Goal: Task Accomplishment & Management: Complete application form

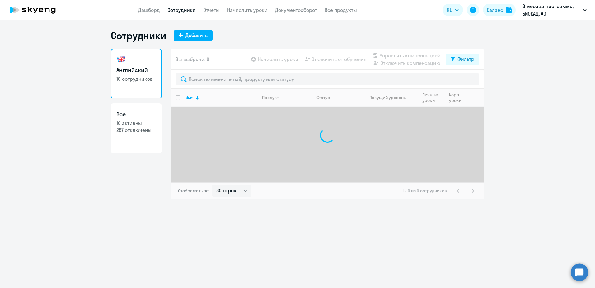
select select "30"
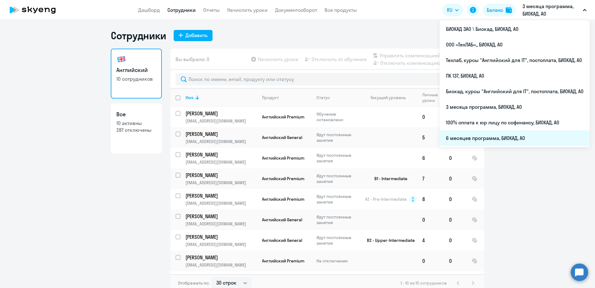
click at [482, 138] on li "6 месяцев программа, БИОКАД, АО" at bounding box center [515, 138] width 150 height 16
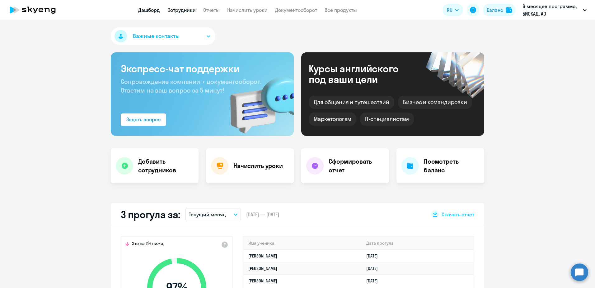
click at [187, 11] on link "Сотрудники" at bounding box center [181, 10] width 28 height 6
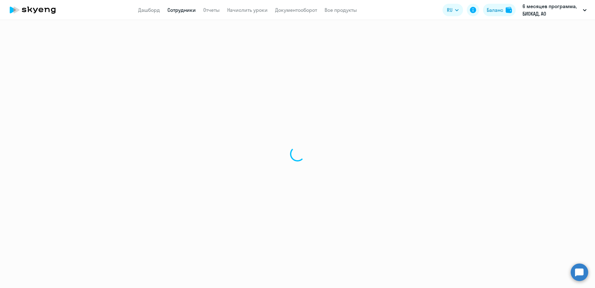
select select "30"
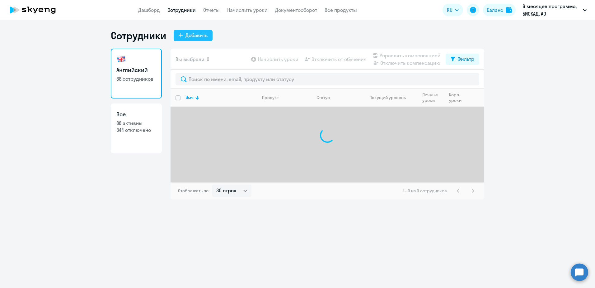
click at [193, 35] on div "Добавить" at bounding box center [197, 34] width 22 height 7
select select "english_adult_not_native_speaker"
select select "3"
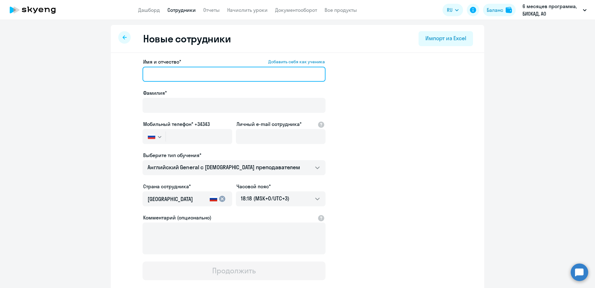
click at [169, 70] on input "Имя и отчество* Добавить себя как ученика" at bounding box center [234, 74] width 183 height 15
paste input "[PERSON_NAME]"
drag, startPoint x: 184, startPoint y: 72, endPoint x: 146, endPoint y: 72, distance: 37.4
click at [146, 72] on input "[PERSON_NAME]" at bounding box center [234, 74] width 183 height 15
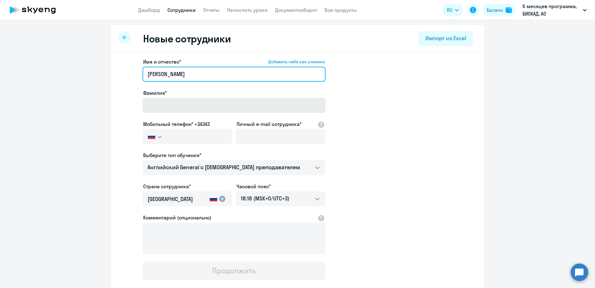
type input "[PERSON_NAME]"
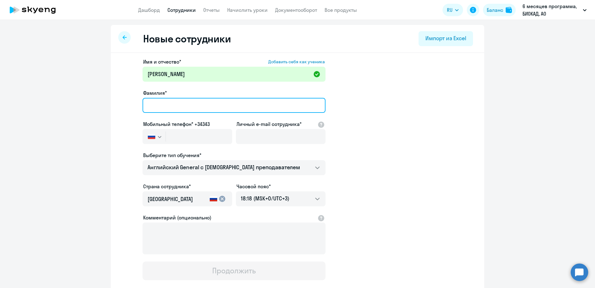
click at [176, 109] on input "Фамилия*" at bounding box center [234, 105] width 183 height 15
paste input "[PERSON_NAME]"
type input "[PERSON_NAME]"
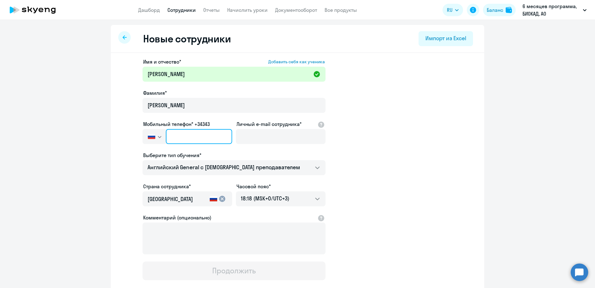
click at [175, 134] on input "text" at bounding box center [199, 136] width 66 height 15
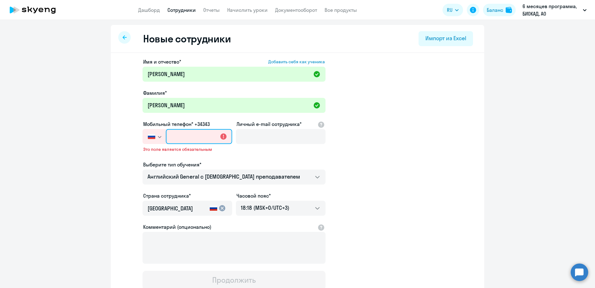
paste input "[PHONE_NUMBER]"
type input "[PHONE_NUMBER]"
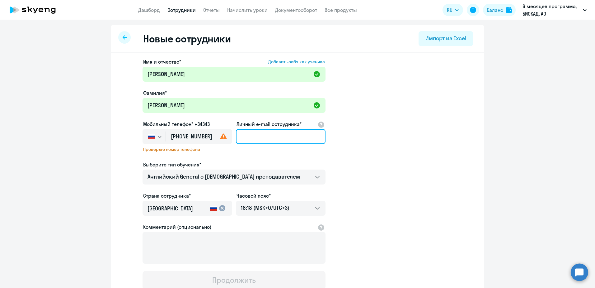
click at [263, 134] on input "Личный e-mail сотрудника*" at bounding box center [281, 136] width 90 height 15
drag, startPoint x: 244, startPoint y: 137, endPoint x: 247, endPoint y: 136, distance: 3.4
click at [247, 136] on input "Личный e-mail сотрудника*" at bounding box center [281, 136] width 90 height 15
paste input "[PERSON_NAME][EMAIL_ADDRESS][DOMAIN_NAME]"
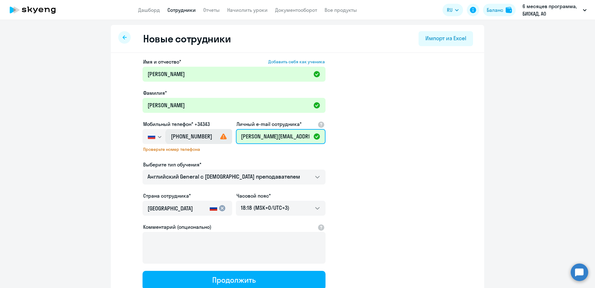
type input "[PERSON_NAME][EMAIL_ADDRESS][DOMAIN_NAME]"
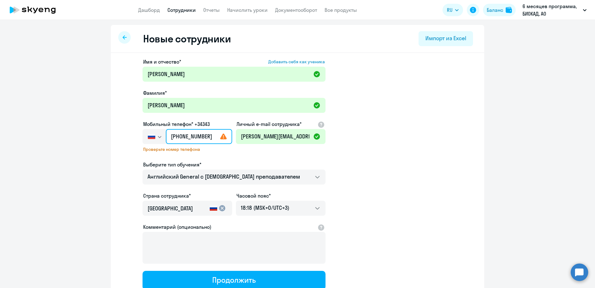
click at [210, 139] on input "[PHONE_NUMBER]" at bounding box center [199, 136] width 66 height 15
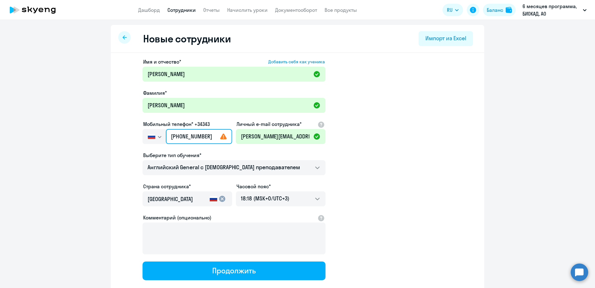
type input "[PHONE_NUMBER]"
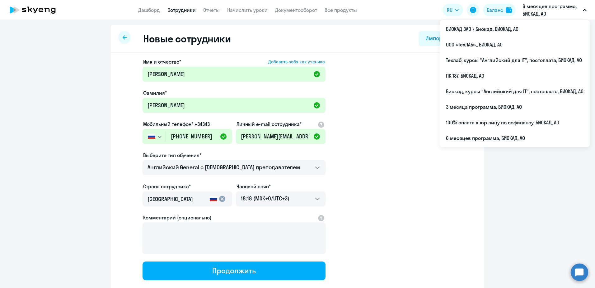
click at [362, 170] on app-new-student-form "Имя и отчество* Добавить себя как ученика [PERSON_NAME]* [PERSON_NAME] Мобильны…" at bounding box center [298, 169] width 354 height 222
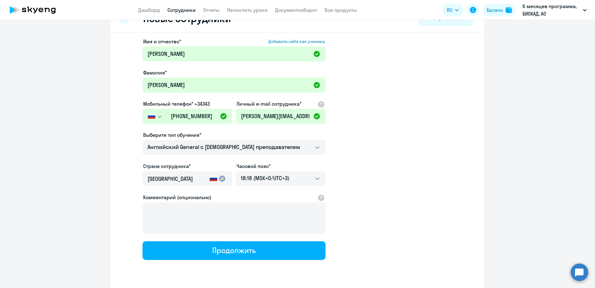
scroll to position [39, 0]
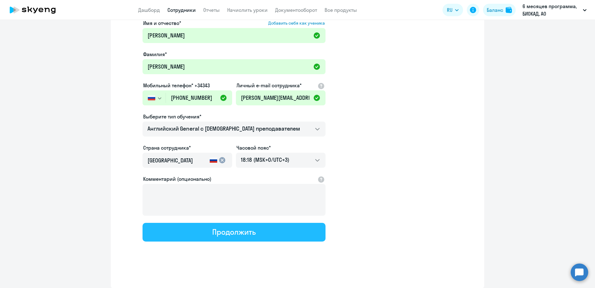
click at [215, 231] on div "Продолжить" at bounding box center [233, 232] width 43 height 10
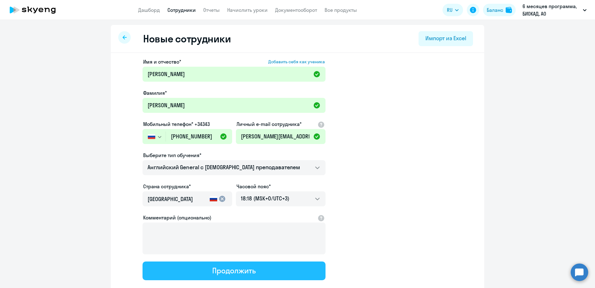
select select "english_adult_not_native_speaker"
select select "3"
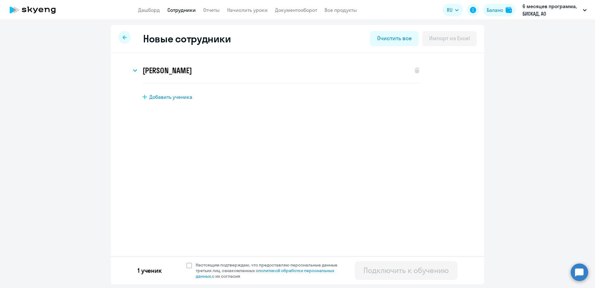
scroll to position [0, 0]
click at [204, 265] on span "Настоящим подтверждаю, что предоставляю персональные данные третьих лиц, ознако…" at bounding box center [270, 270] width 149 height 17
click at [186, 262] on input "Настоящим подтверждаю, что предоставляю персональные данные третьих лиц, ознако…" at bounding box center [186, 261] width 0 height 0
checkbox input "true"
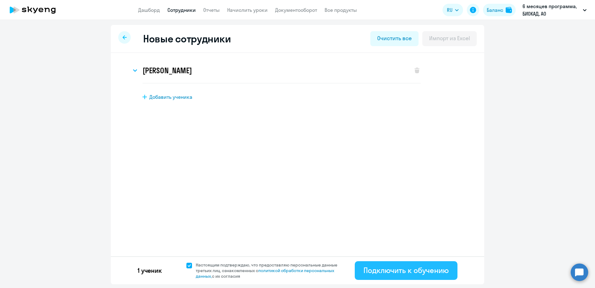
click at [385, 264] on button "Подключить к обучению" at bounding box center [406, 270] width 103 height 19
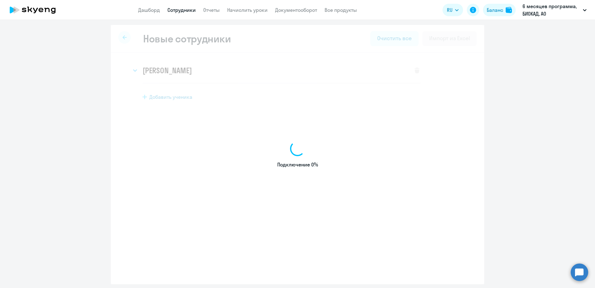
select select "english_adult_not_native_speaker"
select select "3"
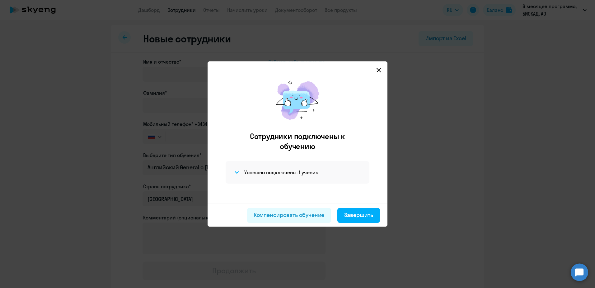
click at [289, 177] on div "Успешно подключены: 1 ученик" at bounding box center [298, 172] width 144 height 22
click at [289, 173] on h4 "Успешно подключены: 1 ученик" at bounding box center [281, 172] width 74 height 7
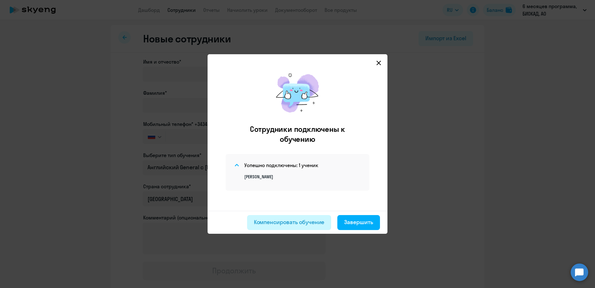
click at [293, 218] on button "Компенсировать обучение" at bounding box center [289, 222] width 84 height 15
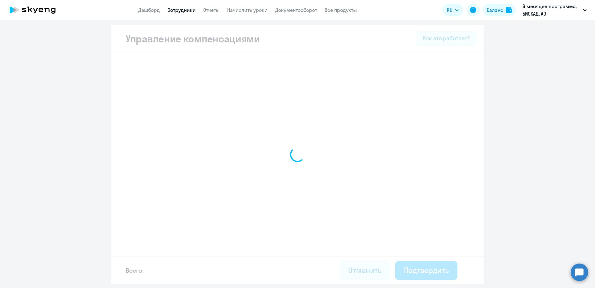
select select "MONTHLY"
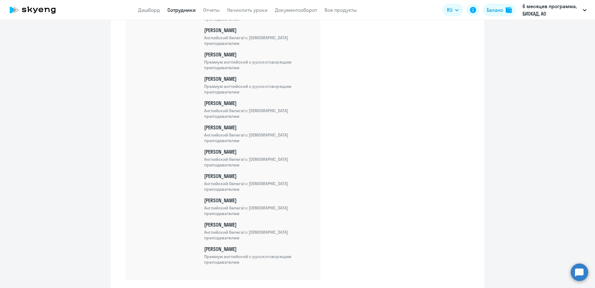
scroll to position [2038, 0]
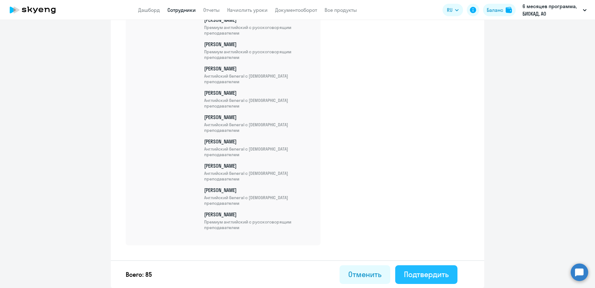
click at [435, 275] on div "Подтвердить" at bounding box center [426, 274] width 45 height 10
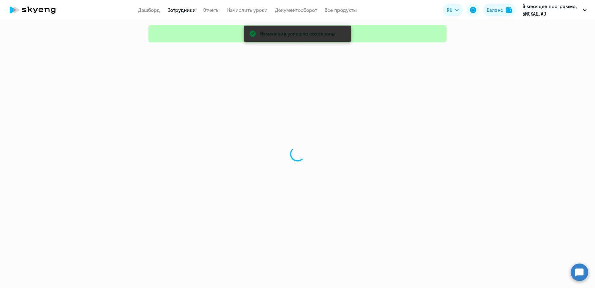
select select "30"
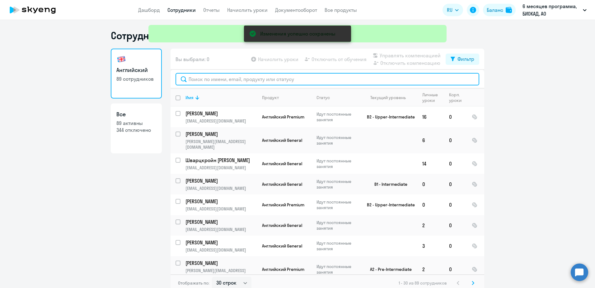
click at [208, 78] on input "text" at bounding box center [328, 79] width 304 height 12
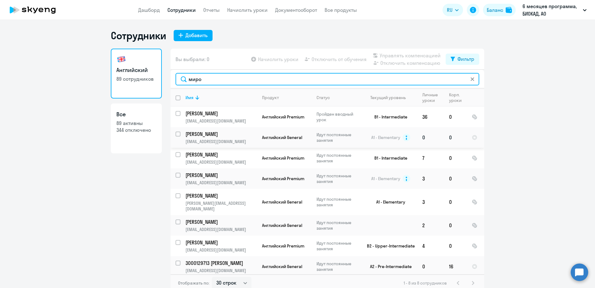
type input "миро"
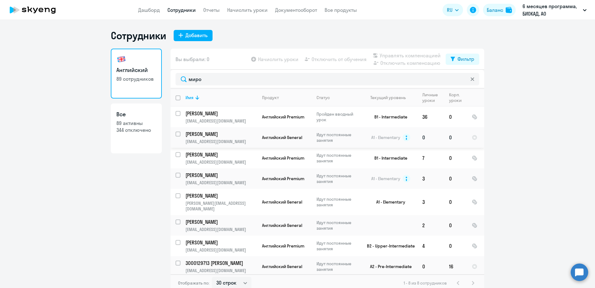
click at [176, 134] on input "select row 68871" at bounding box center [182, 137] width 12 height 12
checkbox input "true"
click at [389, 55] on span "Управлять компенсацией" at bounding box center [410, 55] width 61 height 7
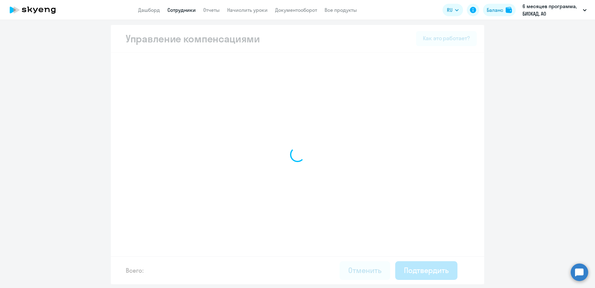
select select "MONTHLY"
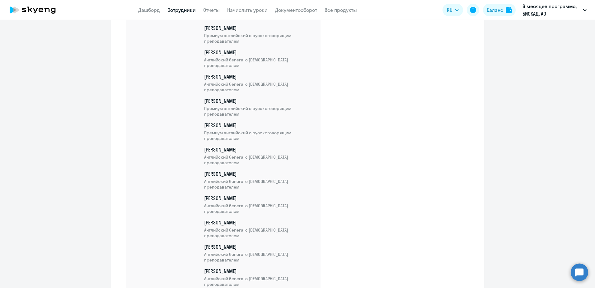
scroll to position [2083, 0]
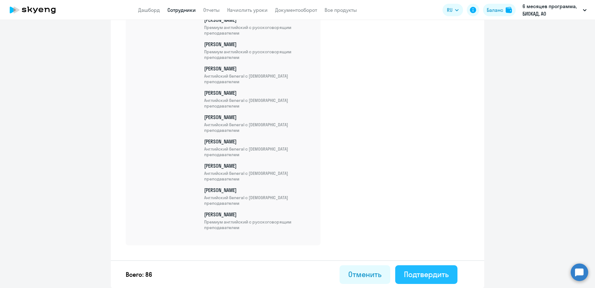
click at [423, 269] on div "Подтвердить" at bounding box center [426, 274] width 45 height 10
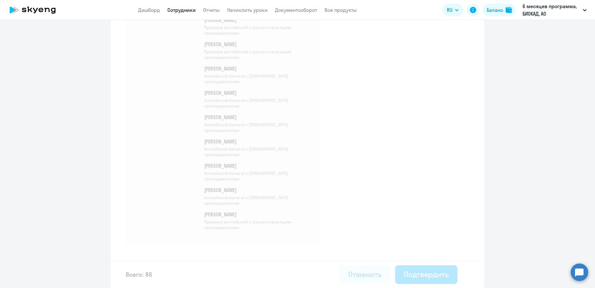
select select "30"
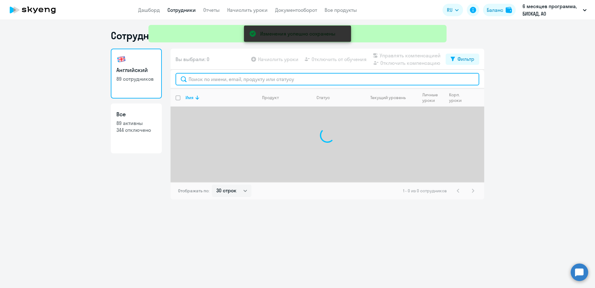
click at [230, 80] on input "text" at bounding box center [328, 79] width 304 height 12
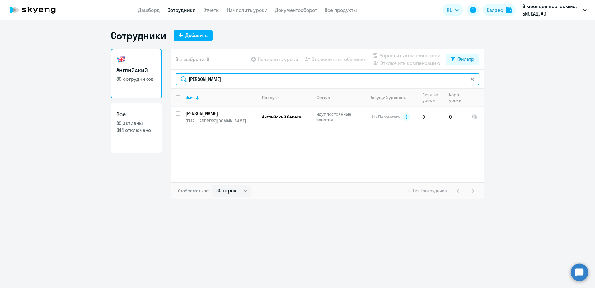
drag, startPoint x: 180, startPoint y: 82, endPoint x: 158, endPoint y: 79, distance: 21.9
click at [158, 79] on div "Английский 89 сотрудников Все 89 активны 344 отключено Вы выбрали: 0 Начислить …" at bounding box center [298, 124] width 374 height 151
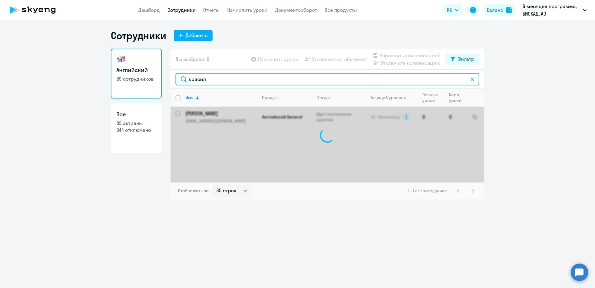
type input "красиль"
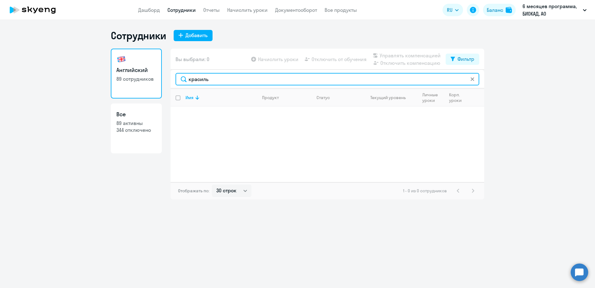
drag, startPoint x: 231, startPoint y: 78, endPoint x: 139, endPoint y: 72, distance: 92.3
click at [139, 72] on div "Английский 89 сотрудников Все 89 активны 344 отключено Вы выбрали: 0 Начислить …" at bounding box center [298, 124] width 374 height 151
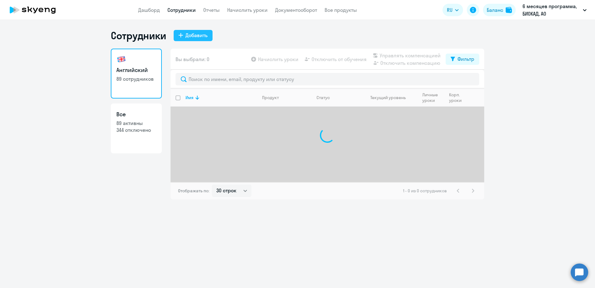
click at [187, 32] on div "Добавить" at bounding box center [197, 34] width 22 height 7
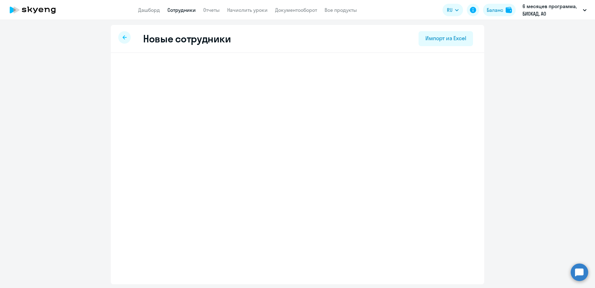
select select "english_adult_not_native_speaker"
select select "3"
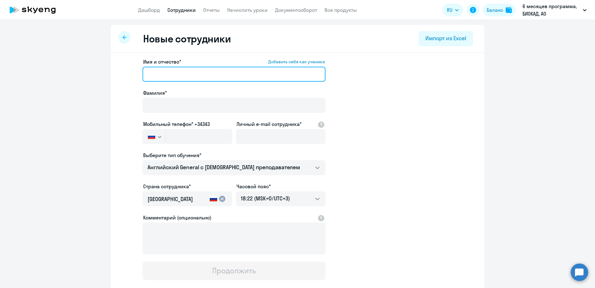
click at [174, 73] on input "Имя и отчество* Добавить себя как ученика" at bounding box center [234, 74] width 183 height 15
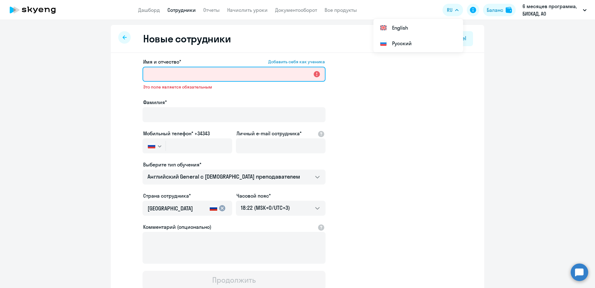
paste input "[PERSON_NAME]"
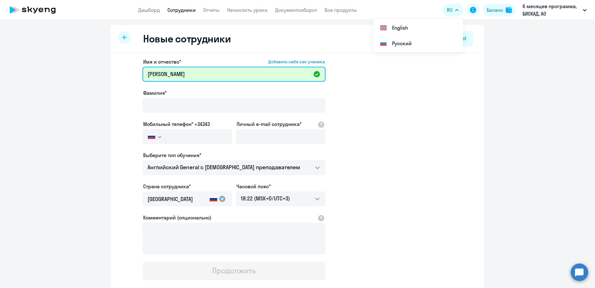
drag, startPoint x: 183, startPoint y: 75, endPoint x: 128, endPoint y: 75, distance: 55.1
click at [128, 75] on app-new-student-form "Имя и отчество* Добавить себя как ученика [PERSON_NAME]* Мобильный телефон* +34…" at bounding box center [298, 169] width 354 height 222
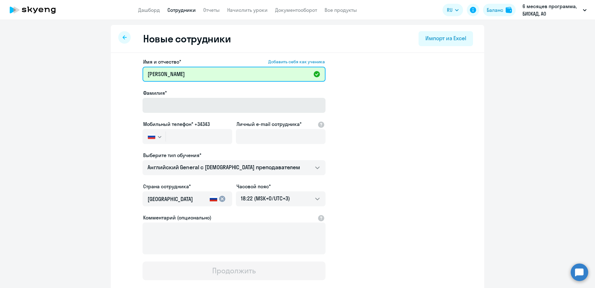
type input "[PERSON_NAME]"
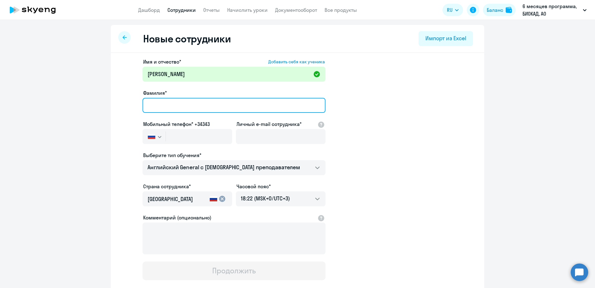
click at [171, 99] on input "Фамилия*" at bounding box center [234, 105] width 183 height 15
paste input "[PERSON_NAME]"
type input "[PERSON_NAME]"
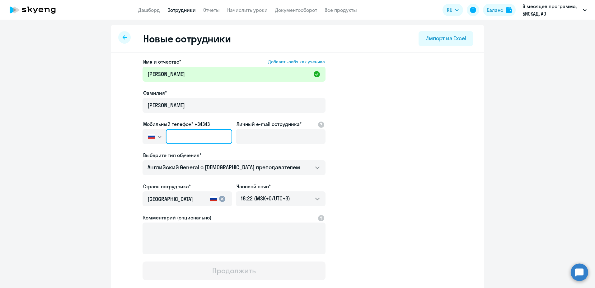
click at [183, 140] on input "text" at bounding box center [199, 136] width 66 height 15
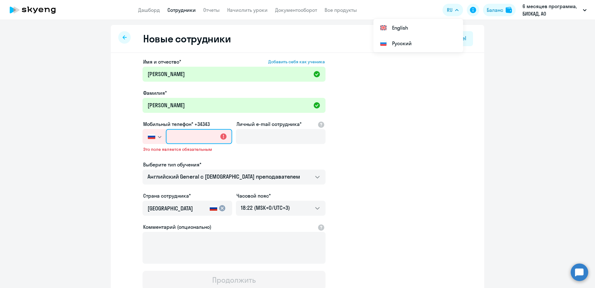
paste input "[PHONE_NUMBER]"
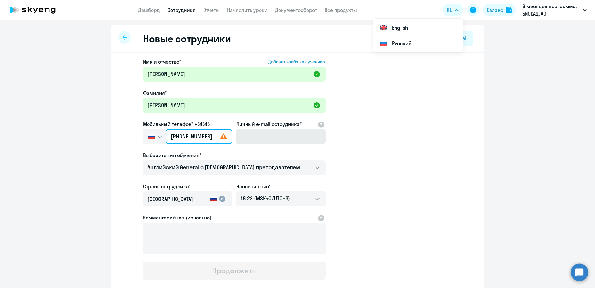
type input "[PHONE_NUMBER]"
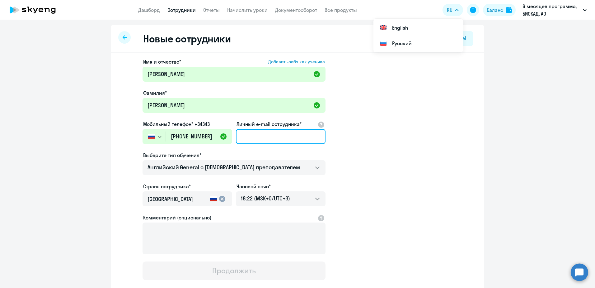
click at [250, 136] on input "Личный e-mail сотрудника*" at bounding box center [281, 136] width 90 height 15
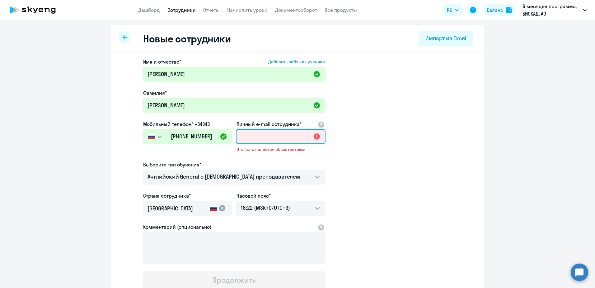
paste input "[EMAIL_ADDRESS][DOMAIN_NAME]"
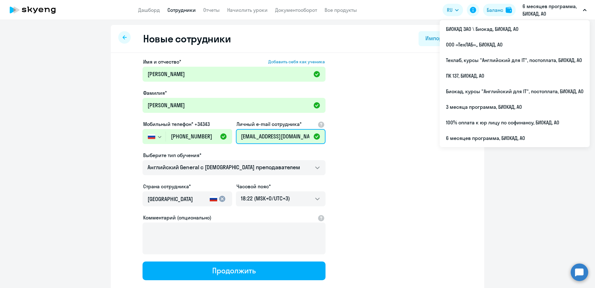
type input "[EMAIL_ADDRESS][DOMAIN_NAME]"
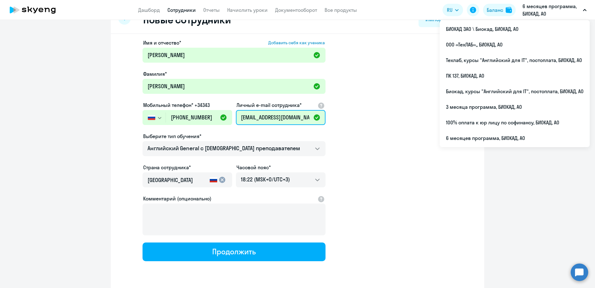
scroll to position [39, 0]
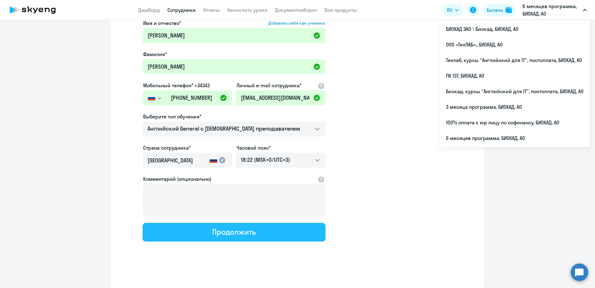
click at [212, 236] on div "Продолжить" at bounding box center [233, 232] width 43 height 10
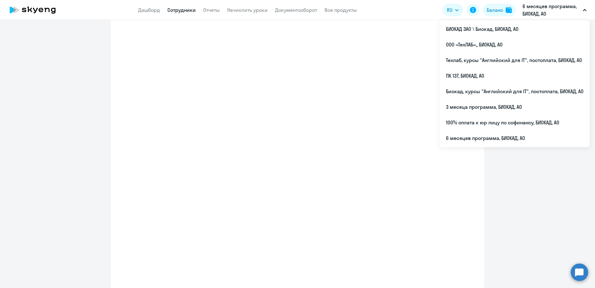
select select "english_adult_not_native_speaker"
select select "3"
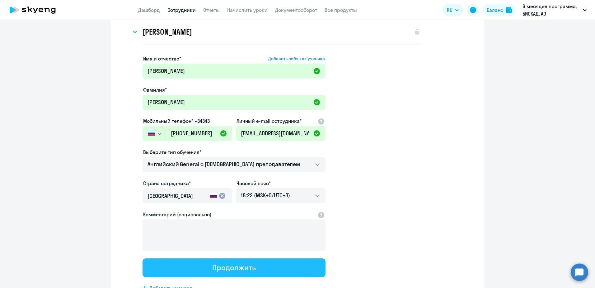
scroll to position [0, 0]
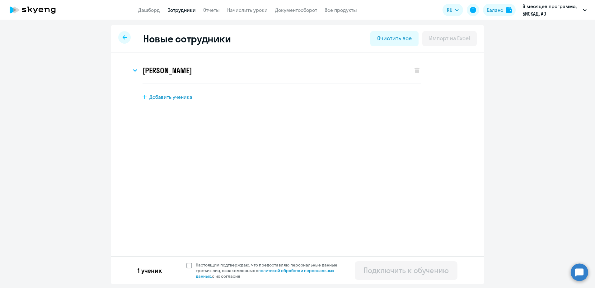
click at [217, 267] on span "Настоящим подтверждаю, что предоставляю персональные данные третьих лиц, ознако…" at bounding box center [270, 270] width 149 height 17
click at [186, 262] on input "Настоящим подтверждаю, что предоставляю персональные данные третьих лиц, ознако…" at bounding box center [186, 261] width 0 height 0
checkbox input "true"
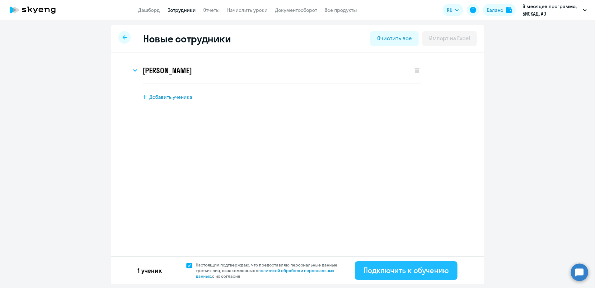
click at [394, 270] on div "Подключить к обучению" at bounding box center [406, 270] width 85 height 10
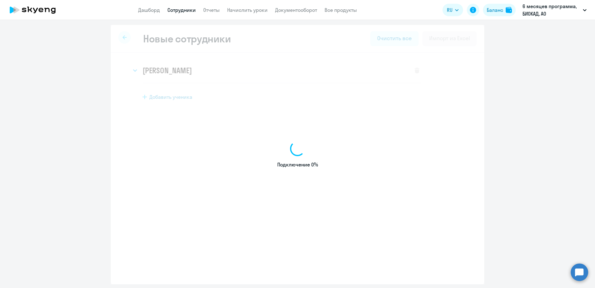
select select "english_adult_not_native_speaker"
select select "3"
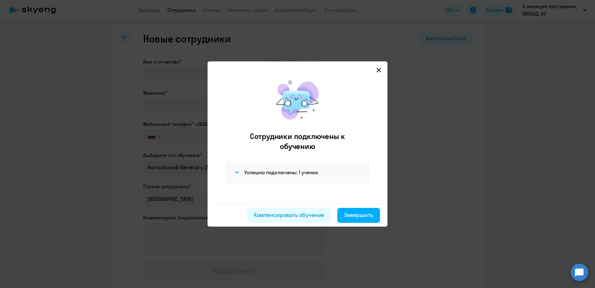
click at [291, 179] on div "Успешно подключены: 1 ученик" at bounding box center [298, 172] width 144 height 22
click at [293, 170] on h4 "Успешно подключены: 1 ученик" at bounding box center [281, 172] width 74 height 7
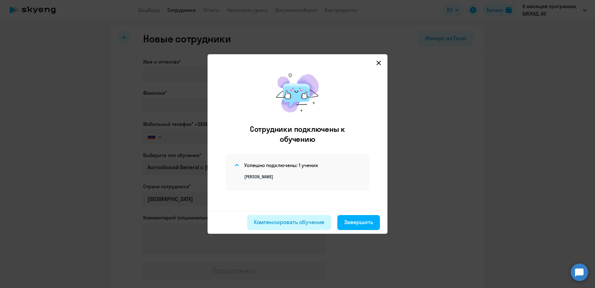
click at [296, 225] on div "Компенсировать обучение" at bounding box center [289, 222] width 71 height 8
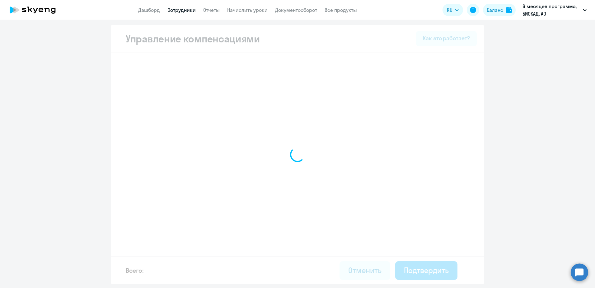
select select "MONTHLY"
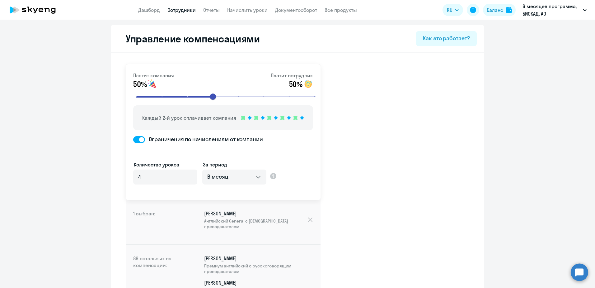
scroll to position [2107, 0]
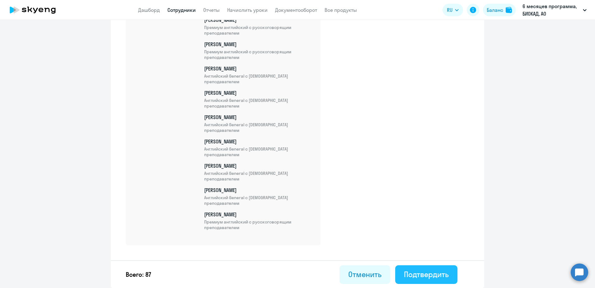
click at [451, 275] on button "Подтвердить" at bounding box center [426, 274] width 62 height 19
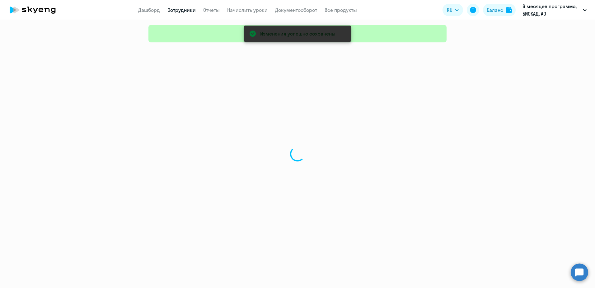
select select "30"
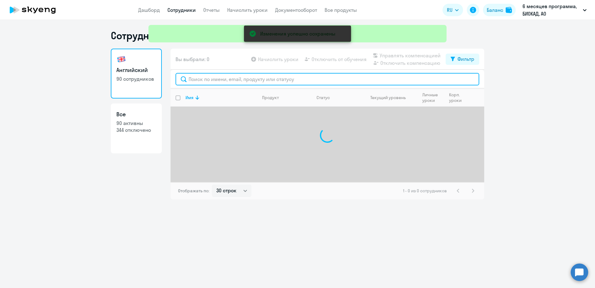
click at [222, 82] on input "text" at bounding box center [328, 79] width 304 height 12
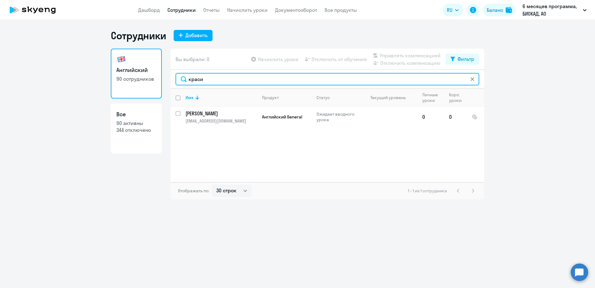
type input "краси"
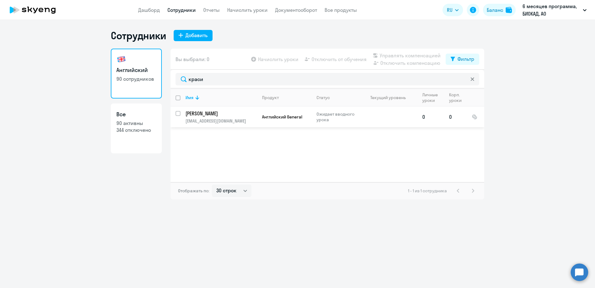
click at [217, 114] on p "[PERSON_NAME]" at bounding box center [221, 113] width 70 height 7
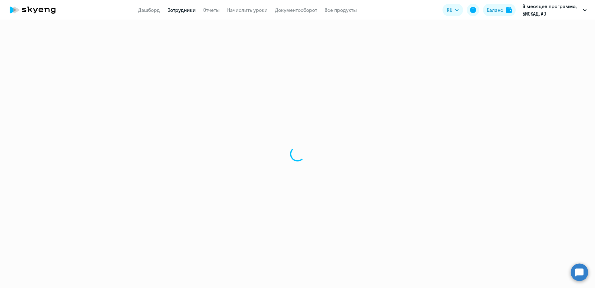
select select "english"
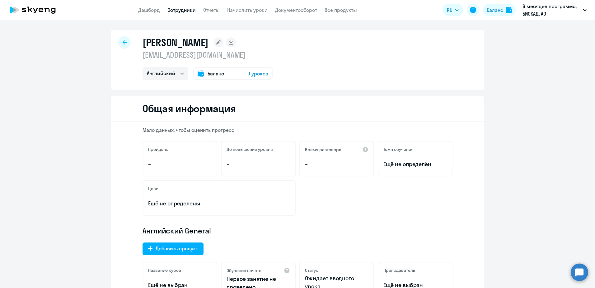
drag, startPoint x: 284, startPoint y: 42, endPoint x: 142, endPoint y: 43, distance: 141.9
click at [143, 43] on div "[PERSON_NAME]" at bounding box center [208, 42] width 130 height 12
copy h1 "[PERSON_NAME]"
drag, startPoint x: 221, startPoint y: 56, endPoint x: 142, endPoint y: 55, distance: 79.1
click at [143, 55] on p "[EMAIL_ADDRESS][DOMAIN_NAME]" at bounding box center [208, 55] width 130 height 10
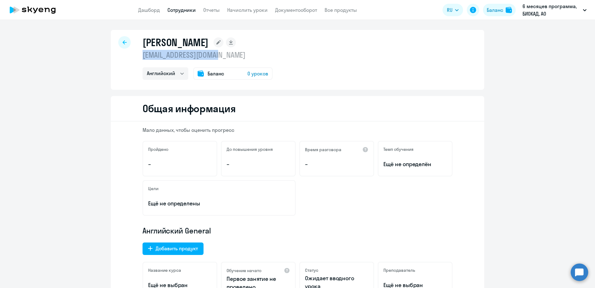
copy p "[EMAIL_ADDRESS][DOMAIN_NAME]"
